Goal: Task Accomplishment & Management: Use online tool/utility

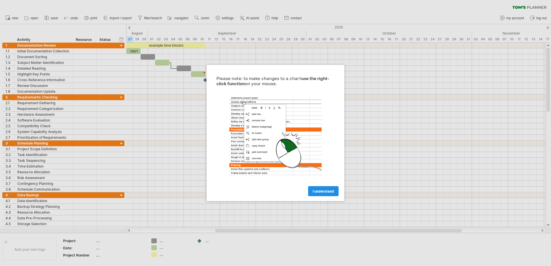
click at [326, 189] on span "I understand" at bounding box center [323, 191] width 21 height 4
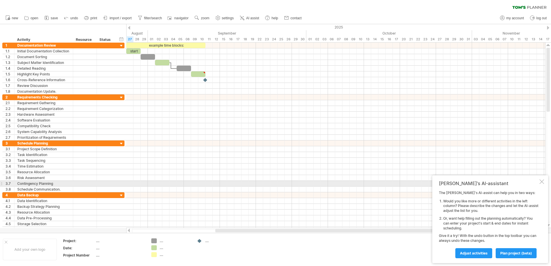
click at [541, 181] on div at bounding box center [542, 182] width 5 height 5
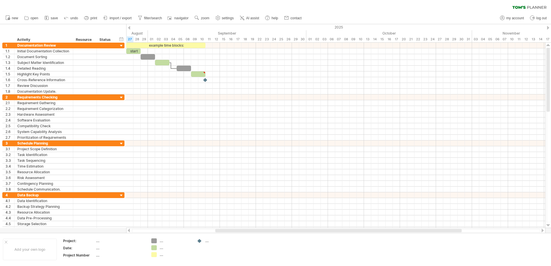
drag, startPoint x: 3, startPoint y: 31, endPoint x: 42, endPoint y: -1, distance: 50.2
click at [42, 0] on html "progress(100%) Trying to reach [DOMAIN_NAME] Connected again... 0% clear filter…" at bounding box center [275, 134] width 551 height 268
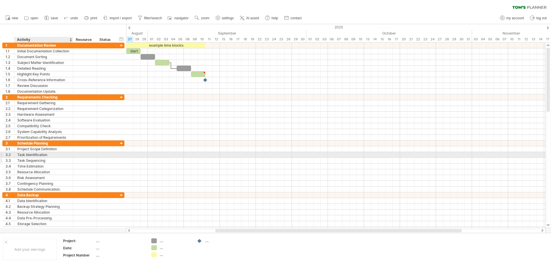
drag, startPoint x: 1, startPoint y: 37, endPoint x: 72, endPoint y: 158, distance: 139.9
click at [72, 158] on div "Trying to reach [DOMAIN_NAME] Connected again... 0% clear filter new 1" at bounding box center [275, 133] width 551 height 266
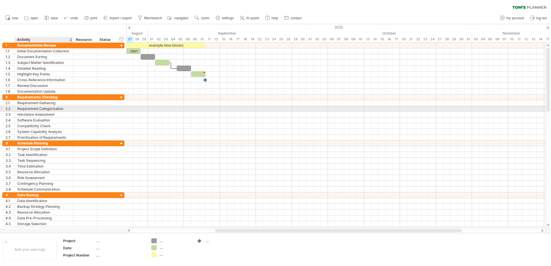
drag, startPoint x: 10, startPoint y: 39, endPoint x: 67, endPoint y: 111, distance: 92.0
click at [67, 111] on div "Trying to reach [DOMAIN_NAME] Connected again... 0% clear filter new 1" at bounding box center [275, 133] width 551 height 266
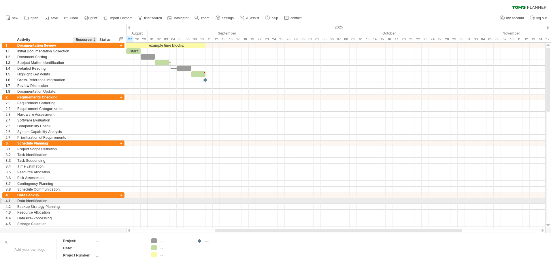
drag, startPoint x: 6, startPoint y: 40, endPoint x: 78, endPoint y: 202, distance: 176.8
click at [78, 202] on div "Trying to reach [DOMAIN_NAME] Connected again... 0% clear filter new 1" at bounding box center [275, 133] width 551 height 266
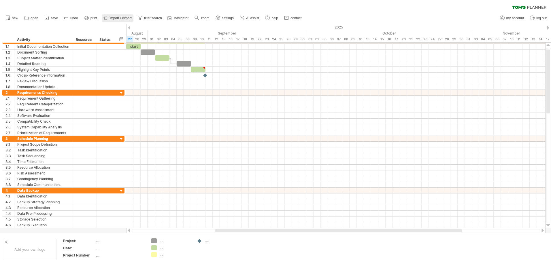
click at [113, 18] on span "import / export" at bounding box center [121, 18] width 22 height 4
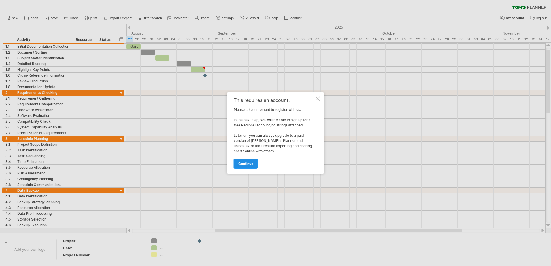
click at [253, 167] on link "continue" at bounding box center [246, 164] width 24 height 10
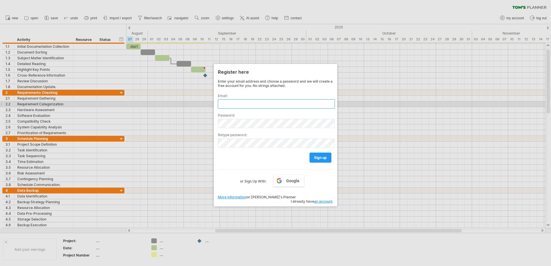
click at [238, 104] on input "text" at bounding box center [276, 103] width 117 height 9
type input "**********"
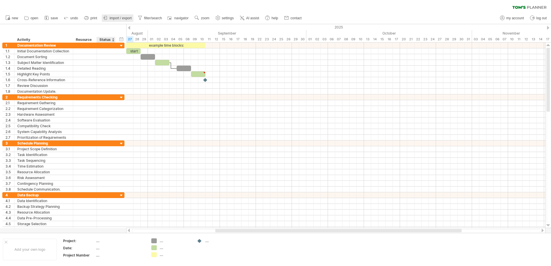
click at [116, 21] on link "import / export" at bounding box center [118, 17] width 32 height 7
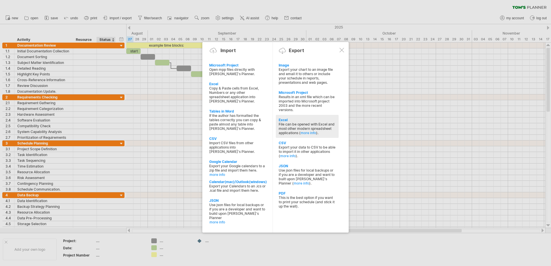
click at [283, 120] on div "Excel" at bounding box center [307, 120] width 57 height 4
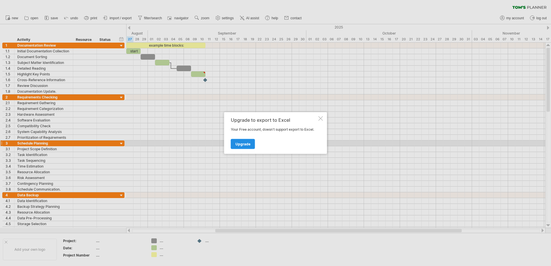
click at [246, 146] on span "Upgrade" at bounding box center [243, 144] width 15 height 4
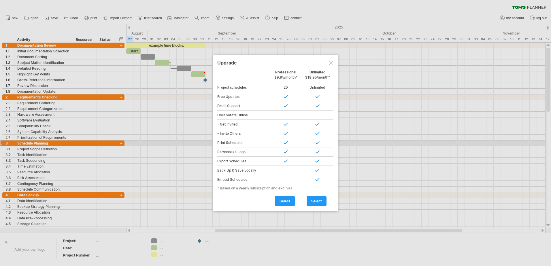
click at [332, 64] on div at bounding box center [331, 63] width 5 height 5
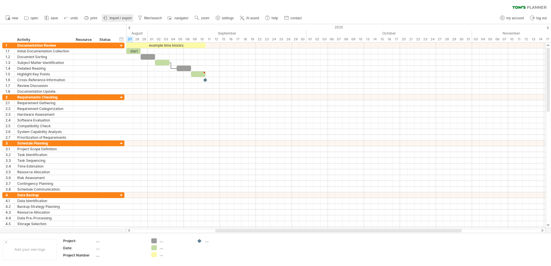
click at [120, 18] on span "import / export" at bounding box center [121, 18] width 22 height 4
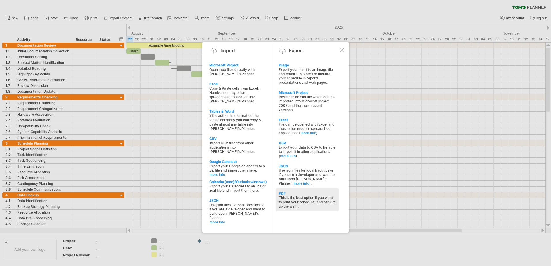
click at [300, 201] on div "This is the best option if you want to print your schedule (and stick it up the…" at bounding box center [307, 202] width 57 height 13
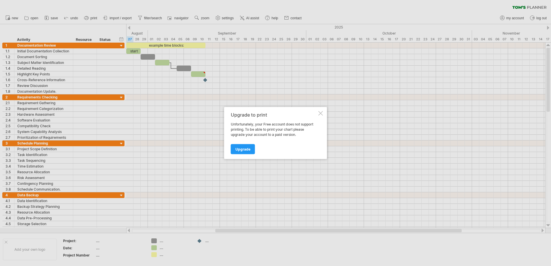
click at [322, 114] on div at bounding box center [321, 113] width 5 height 5
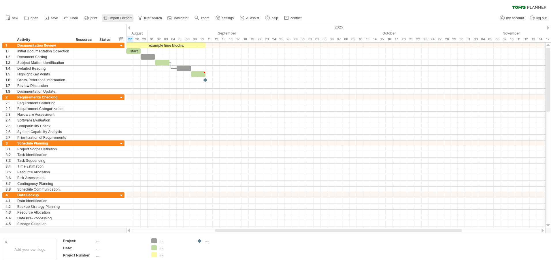
click at [121, 17] on span "import / export" at bounding box center [121, 18] width 22 height 4
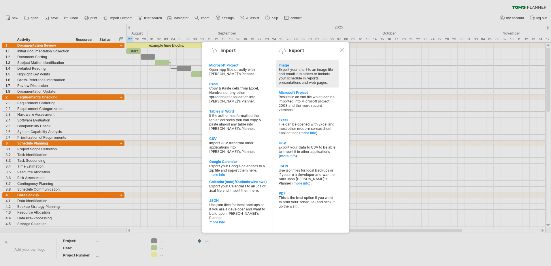
click at [288, 72] on div "Export your chart to an image file and email it to others or include your sched…" at bounding box center [307, 75] width 57 height 17
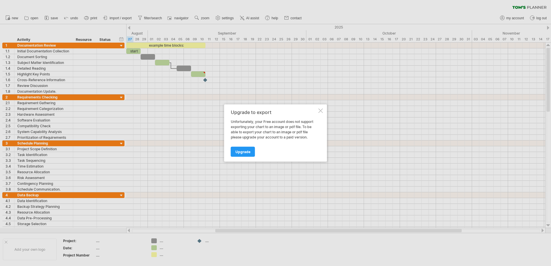
click at [317, 111] on div "Upgrade to export Unfortunately, your Free account does not support exporting y…" at bounding box center [275, 133] width 103 height 57
click at [322, 111] on div at bounding box center [321, 111] width 5 height 5
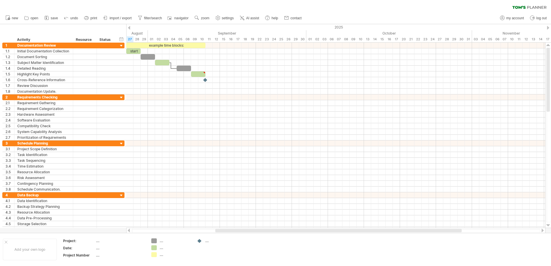
click at [121, 14] on ul "new open" at bounding box center [154, 18] width 302 height 12
click at [121, 15] on link "import / export" at bounding box center [118, 17] width 32 height 7
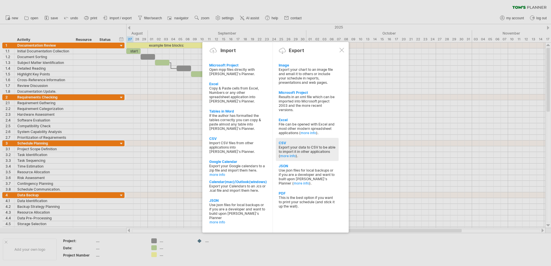
click at [289, 147] on div "Export your data to CSV to be able to import it in other applications ( more in…" at bounding box center [307, 151] width 57 height 13
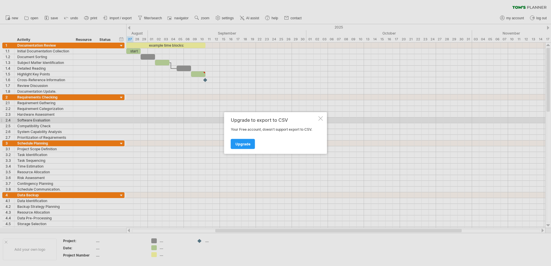
click at [320, 120] on div at bounding box center [321, 118] width 5 height 5
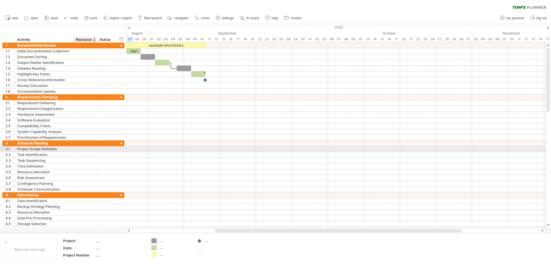
drag, startPoint x: 5, startPoint y: 37, endPoint x: 98, endPoint y: 148, distance: 145.1
click at [98, 148] on div "Trying to reach [DOMAIN_NAME] Connected again... 0% clear filter new 1" at bounding box center [275, 133] width 551 height 266
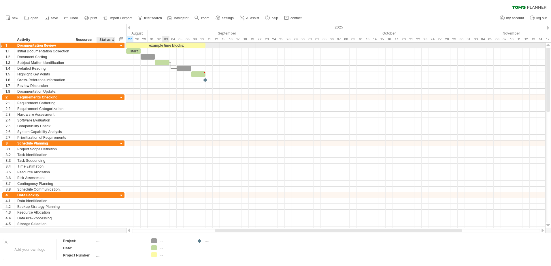
click at [123, 44] on div at bounding box center [121, 45] width 5 height 5
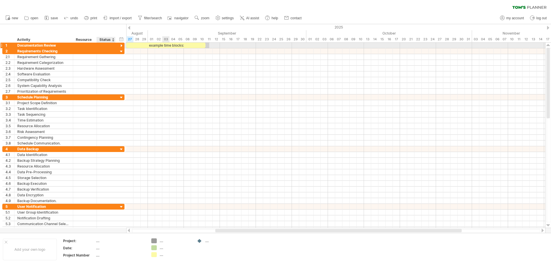
click at [120, 46] on div at bounding box center [121, 45] width 5 height 5
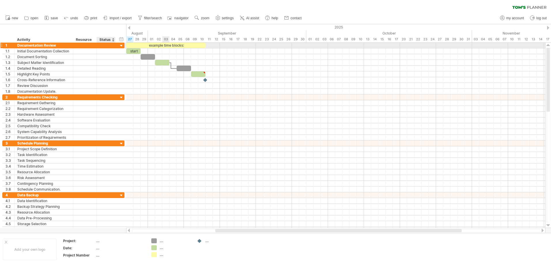
click at [120, 46] on div at bounding box center [121, 45] width 5 height 5
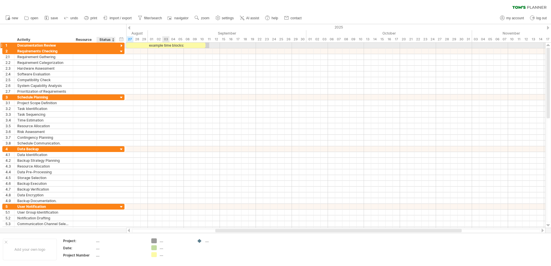
click at [120, 46] on div at bounding box center [121, 45] width 5 height 5
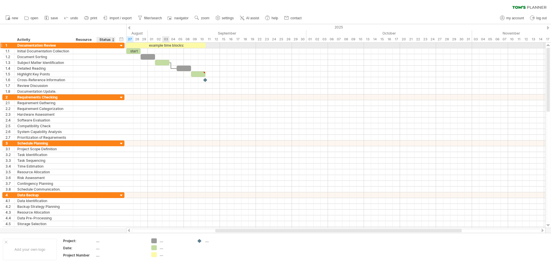
click at [120, 46] on div at bounding box center [121, 45] width 5 height 5
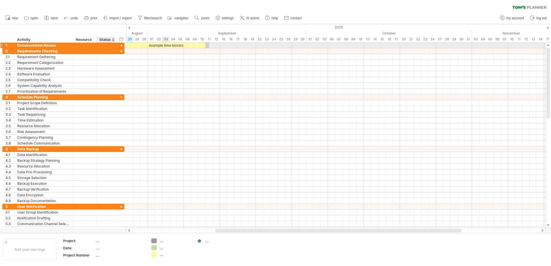
click at [120, 46] on div at bounding box center [121, 45] width 5 height 5
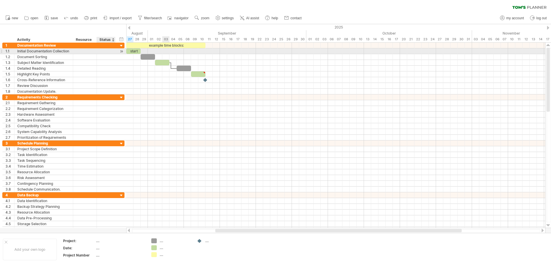
click at [122, 52] on div at bounding box center [121, 51] width 5 height 6
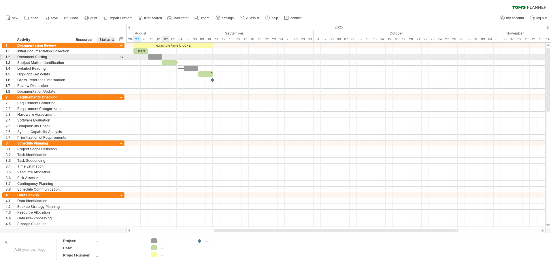
click at [118, 58] on div "**********" at bounding box center [63, 57] width 122 height 6
click at [121, 60] on div at bounding box center [121, 63] width 5 height 6
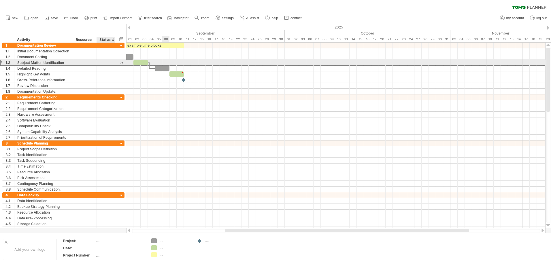
click at [118, 63] on div "**********" at bounding box center [63, 63] width 122 height 6
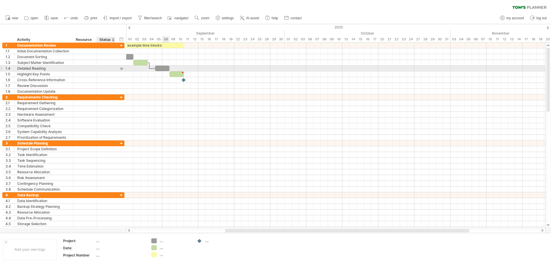
click at [114, 68] on div at bounding box center [114, 69] width 3 height 6
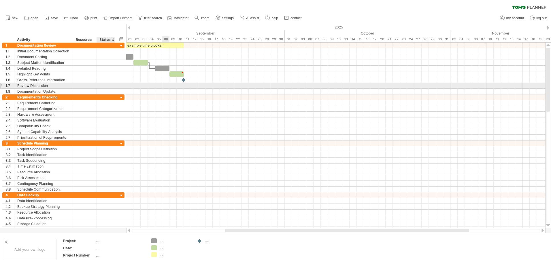
click at [111, 84] on div at bounding box center [106, 85] width 13 height 5
click at [109, 90] on div at bounding box center [106, 91] width 13 height 5
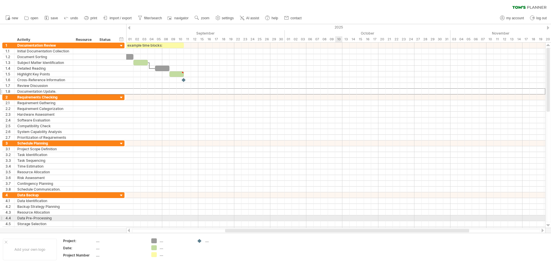
click at [339, 218] on div at bounding box center [335, 219] width 419 height 6
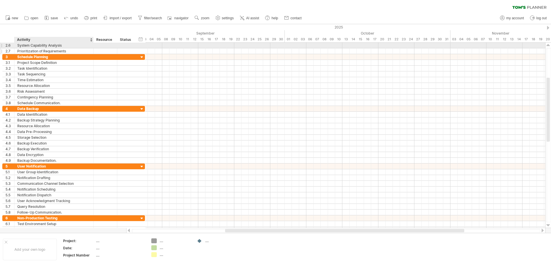
drag, startPoint x: 72, startPoint y: 46, endPoint x: 92, endPoint y: 52, distance: 21.3
click at [92, 52] on div "**********" at bounding box center [73, 49] width 143 height 12
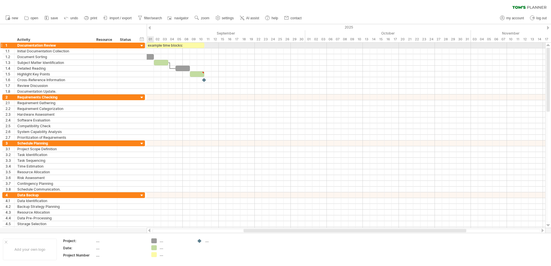
click at [144, 46] on div at bounding box center [141, 45] width 5 height 5
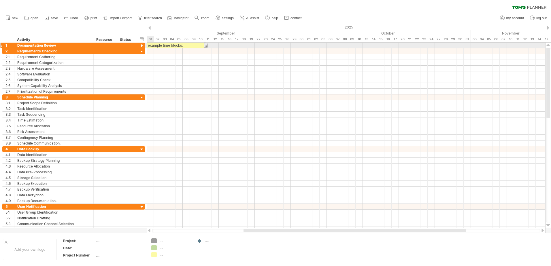
click at [142, 46] on div at bounding box center [141, 45] width 5 height 5
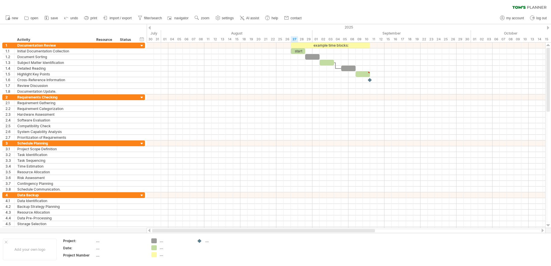
drag, startPoint x: 270, startPoint y: 230, endPoint x: 159, endPoint y: 231, distance: 111.0
click at [159, 231] on div at bounding box center [263, 230] width 223 height 3
click at [133, 40] on div at bounding box center [133, 40] width 2 height 6
click at [108, 41] on div "Resource" at bounding box center [105, 40] width 18 height 6
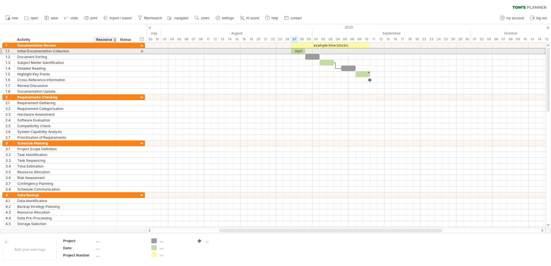
click at [106, 50] on div at bounding box center [106, 50] width 18 height 5
click at [106, 52] on input "text" at bounding box center [106, 50] width 18 height 5
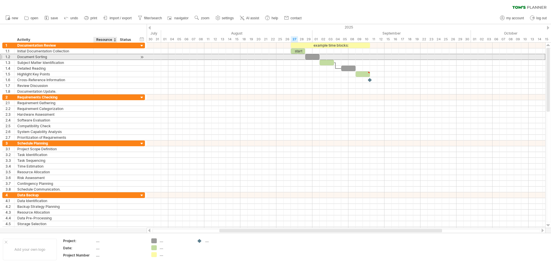
click at [102, 60] on div "**********" at bounding box center [73, 57] width 143 height 6
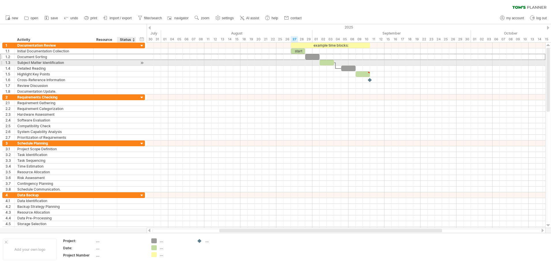
click at [129, 65] on div at bounding box center [126, 62] width 13 height 5
click at [131, 69] on div at bounding box center [126, 68] width 13 height 5
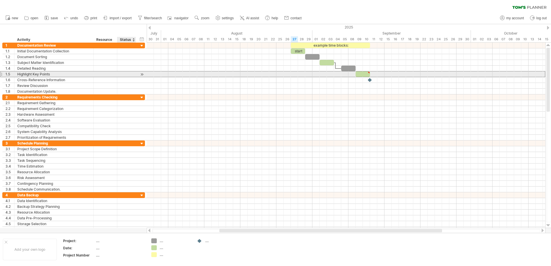
click at [131, 77] on div at bounding box center [126, 73] width 13 height 5
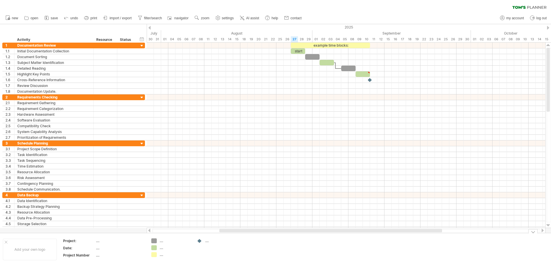
click at [160, 243] on div "...." at bounding box center [175, 241] width 31 height 5
click at [160, 242] on input "text" at bounding box center [174, 241] width 29 height 5
click at [206, 244] on td "...." at bounding box center [217, 250] width 46 height 22
click at [207, 243] on div "...." at bounding box center [220, 241] width 31 height 5
click at [40, 247] on div "Add your own logo" at bounding box center [30, 250] width 54 height 22
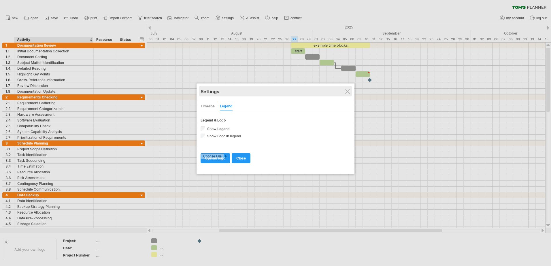
click at [345, 92] on div "Settings" at bounding box center [276, 91] width 150 height 10
click at [351, 94] on div "Settings" at bounding box center [276, 91] width 150 height 10
click at [101, 149] on div at bounding box center [275, 133] width 551 height 266
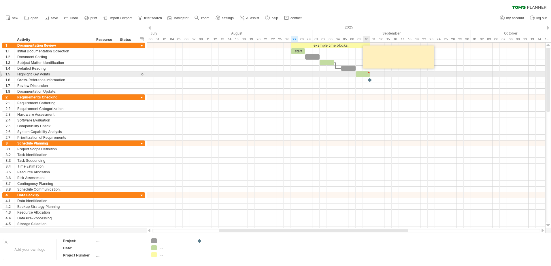
type textarea "**********"
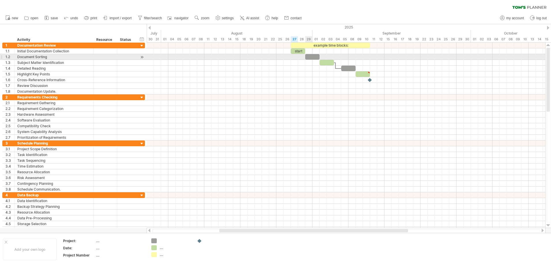
click at [310, 57] on div at bounding box center [312, 56] width 14 height 5
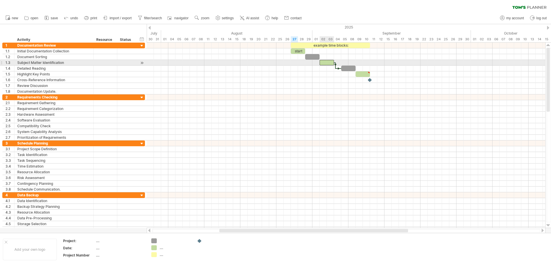
click at [332, 65] on div at bounding box center [327, 62] width 14 height 5
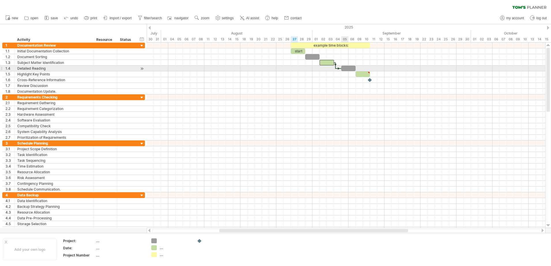
click at [346, 69] on div at bounding box center [348, 68] width 14 height 5
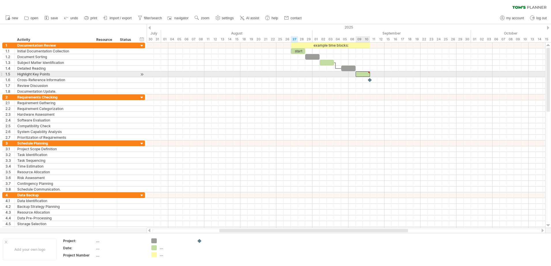
click at [367, 74] on div at bounding box center [363, 73] width 14 height 5
